Goal: Task Accomplishment & Management: Use online tool/utility

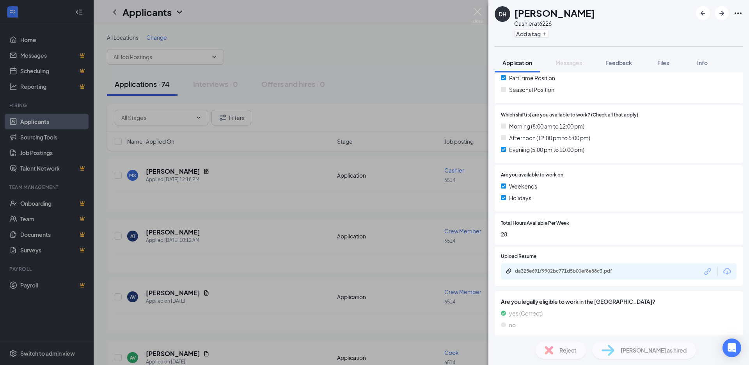
scroll to position [195, 0]
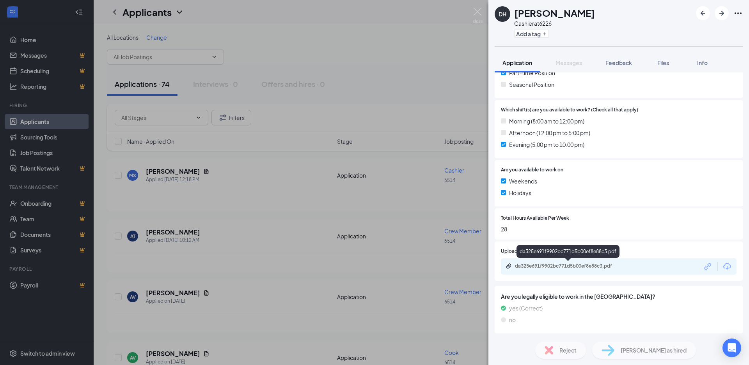
click at [595, 267] on div "da325e691f9902bc771d5b00ef8e88c3.pdf" at bounding box center [569, 266] width 109 height 6
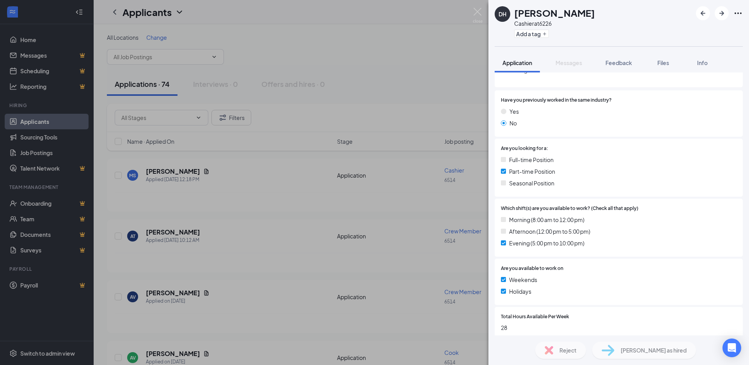
scroll to position [0, 0]
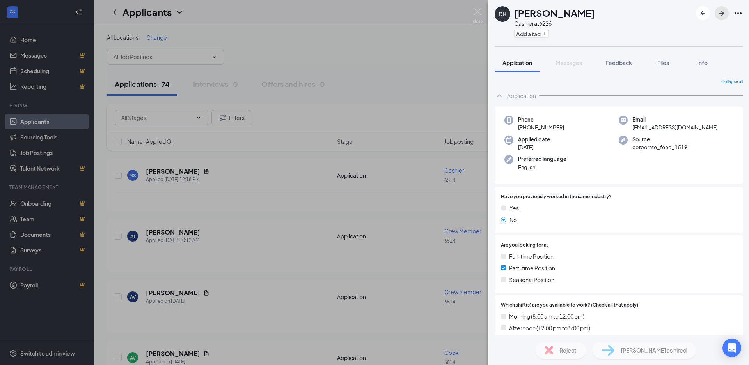
click at [721, 14] on icon "ArrowRight" at bounding box center [721, 13] width 5 height 5
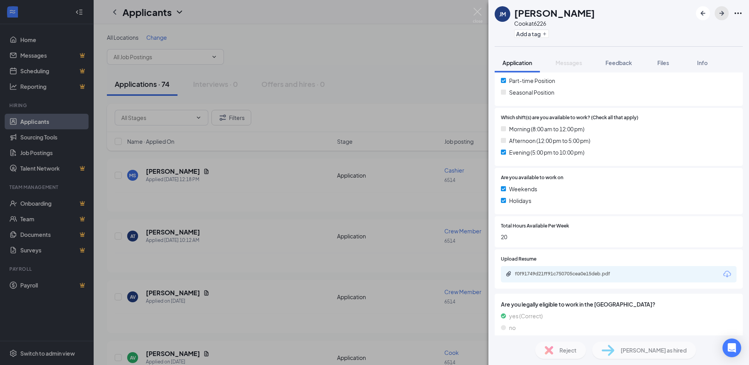
scroll to position [217, 0]
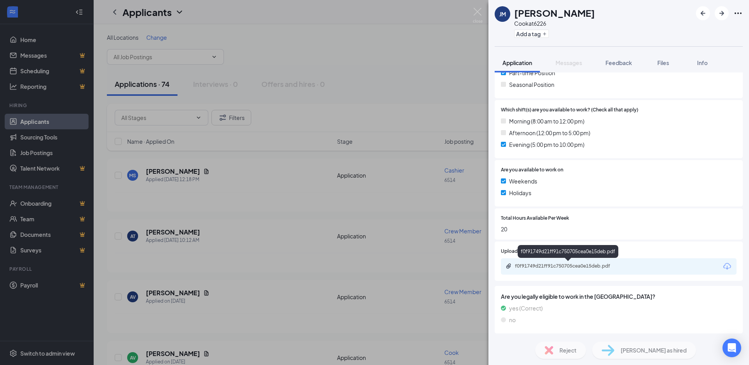
click at [618, 267] on div "f0f91749d21ff91c750705cea0e15deb.pdf" at bounding box center [569, 266] width 109 height 6
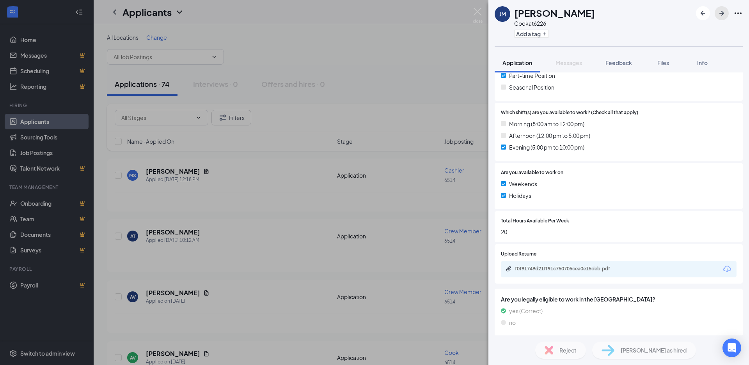
click at [720, 14] on icon "ArrowRight" at bounding box center [721, 13] width 5 height 5
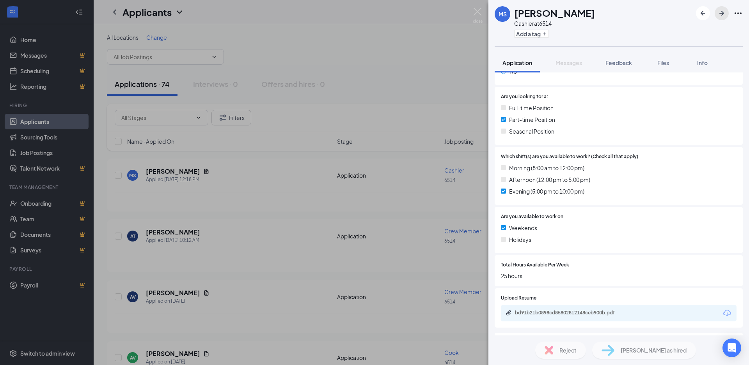
scroll to position [195, 0]
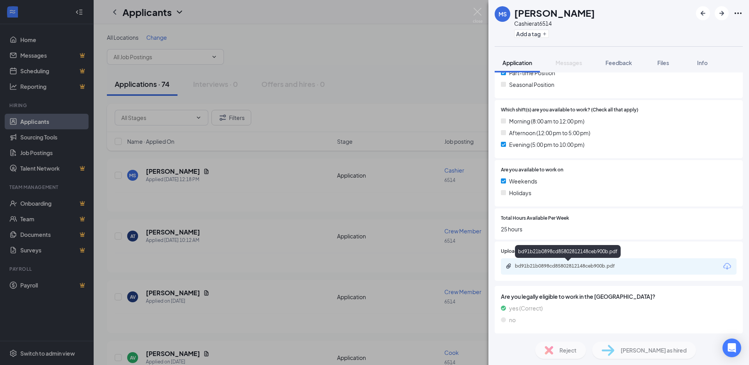
click at [589, 266] on div "bd91b21b0898cd85802812148ceb900b.pdf" at bounding box center [569, 266] width 109 height 6
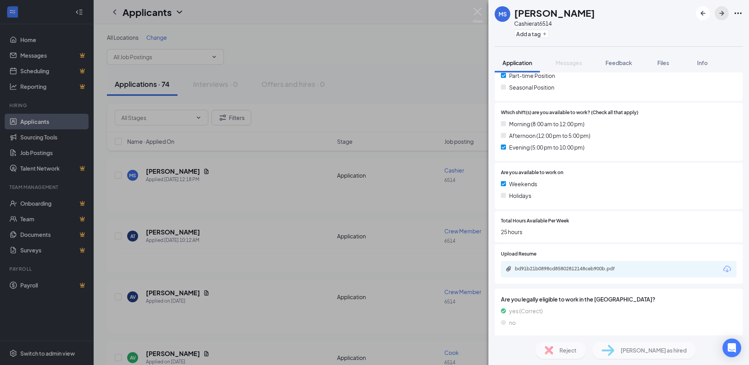
click at [722, 14] on icon "ArrowRight" at bounding box center [721, 13] width 5 height 5
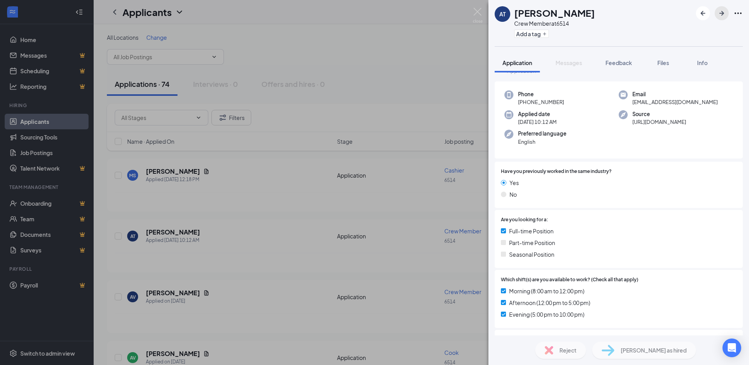
scroll to position [39, 0]
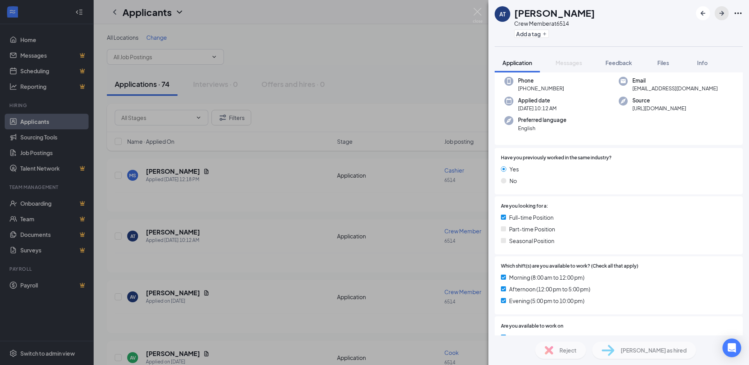
click at [721, 14] on icon "ArrowRight" at bounding box center [721, 13] width 9 height 9
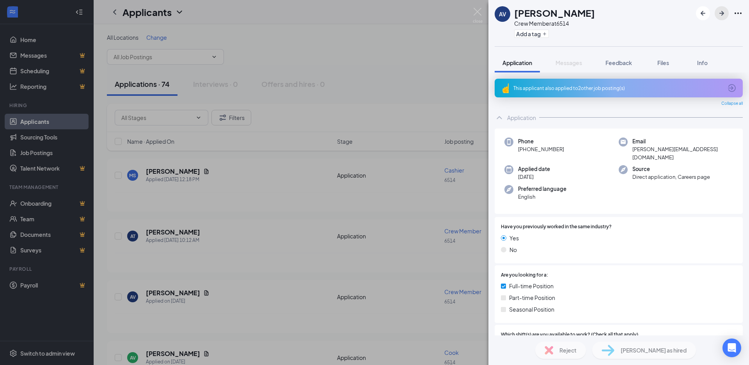
click at [721, 14] on icon "ArrowRight" at bounding box center [721, 13] width 9 height 9
click at [721, 16] on icon "ArrowRight" at bounding box center [721, 13] width 5 height 5
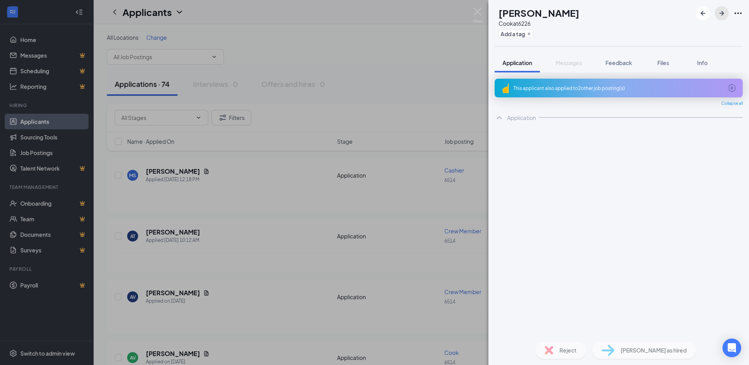
click at [721, 16] on icon "ArrowRight" at bounding box center [721, 13] width 5 height 5
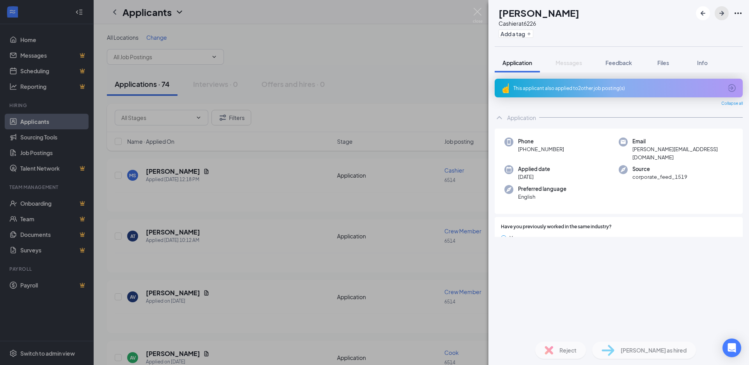
click at [721, 15] on icon "ArrowRight" at bounding box center [721, 13] width 5 height 5
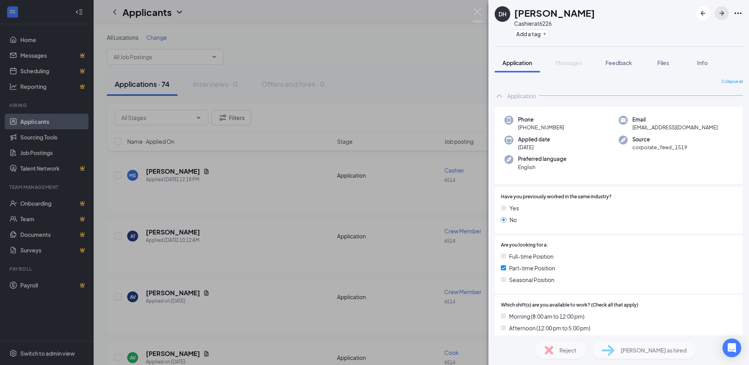
click at [721, 15] on icon "ArrowRight" at bounding box center [721, 13] width 5 height 5
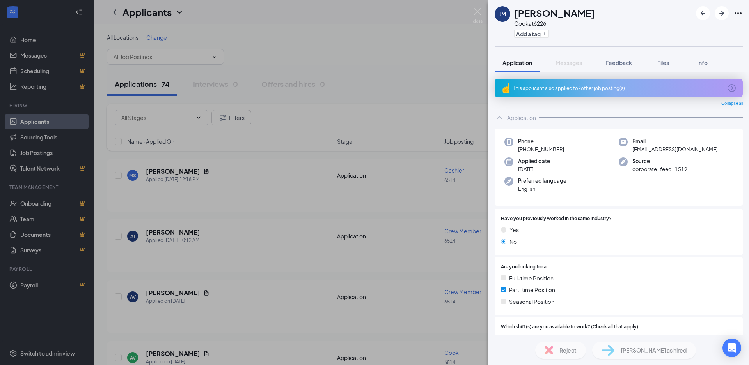
click at [134, 83] on div "[PERSON_NAME] [PERSON_NAME] Cook at 6226 Add a tag Application Messages Feedbac…" at bounding box center [374, 182] width 749 height 365
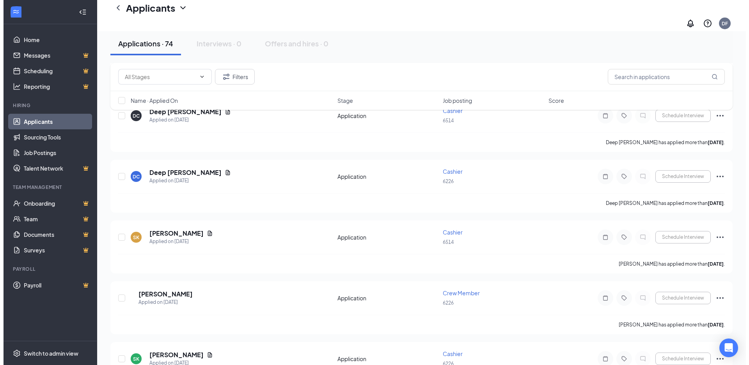
scroll to position [1014, 0]
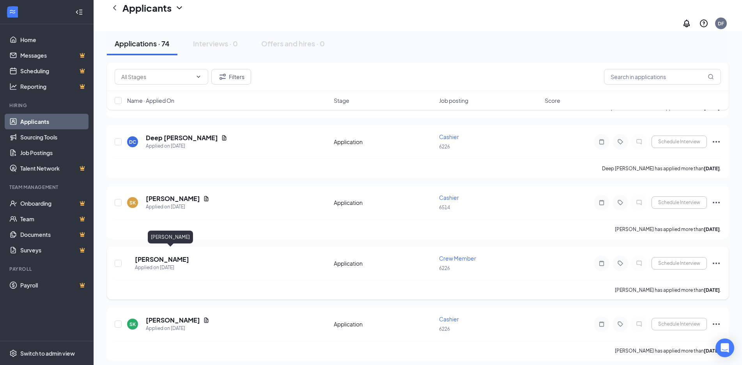
click at [158, 255] on h5 "[PERSON_NAME]" at bounding box center [162, 259] width 54 height 9
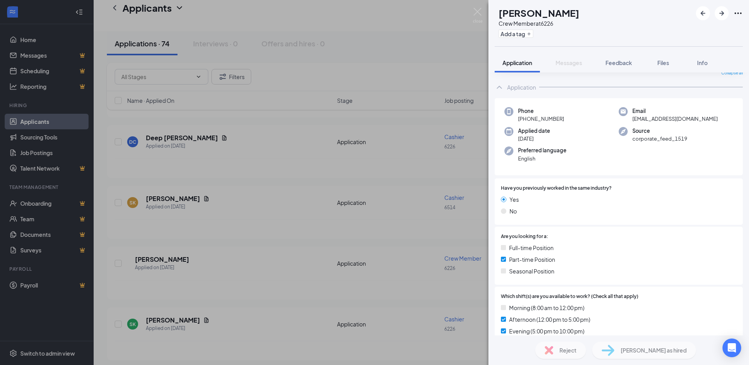
scroll to position [19, 0]
